Goal: Information Seeking & Learning: Learn about a topic

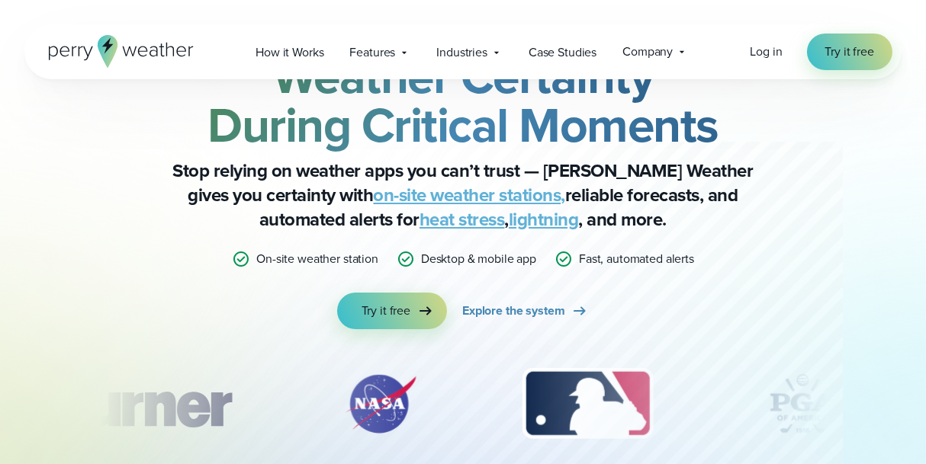
scroll to position [153, 0]
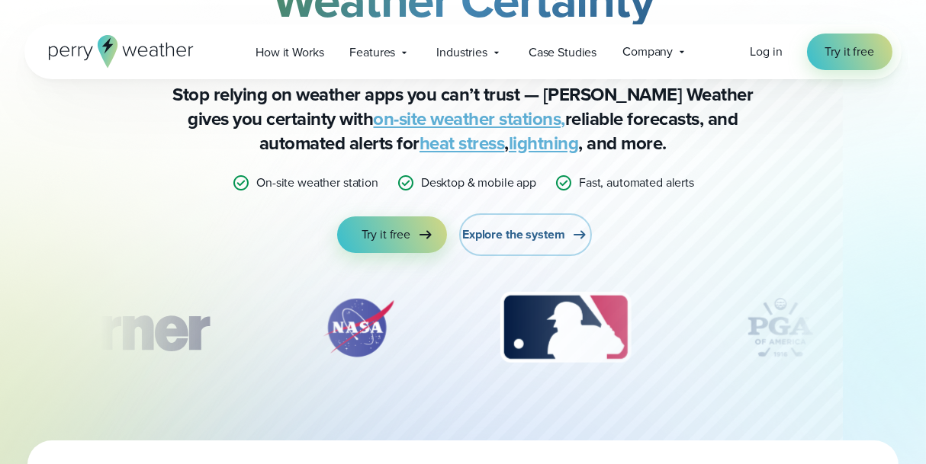
click at [528, 232] on span "Explore the system" at bounding box center [513, 235] width 102 height 18
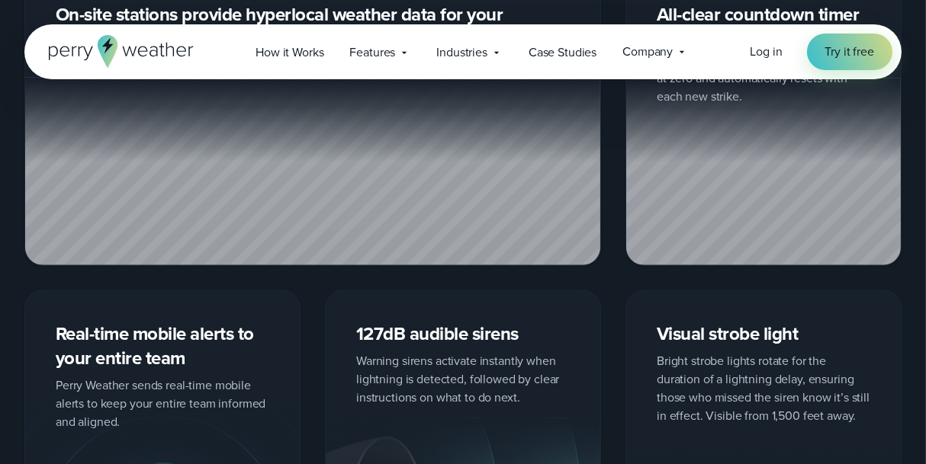
scroll to position [2669, 0]
